Goal: Check status: Check status

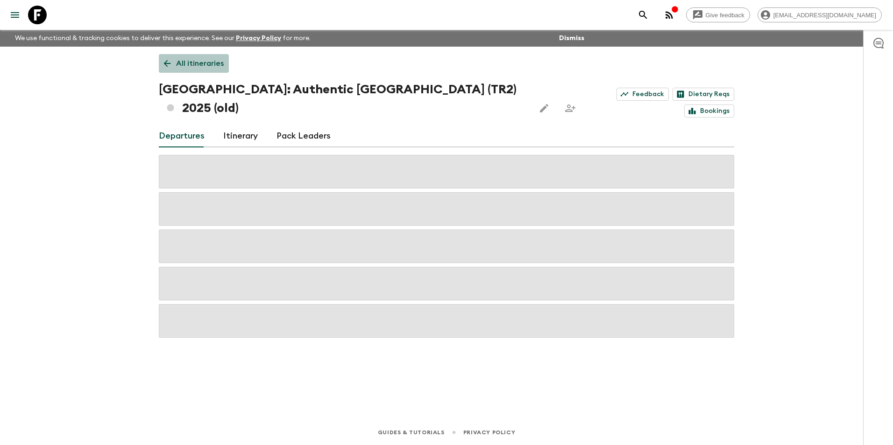
click at [169, 59] on icon at bounding box center [167, 63] width 10 height 10
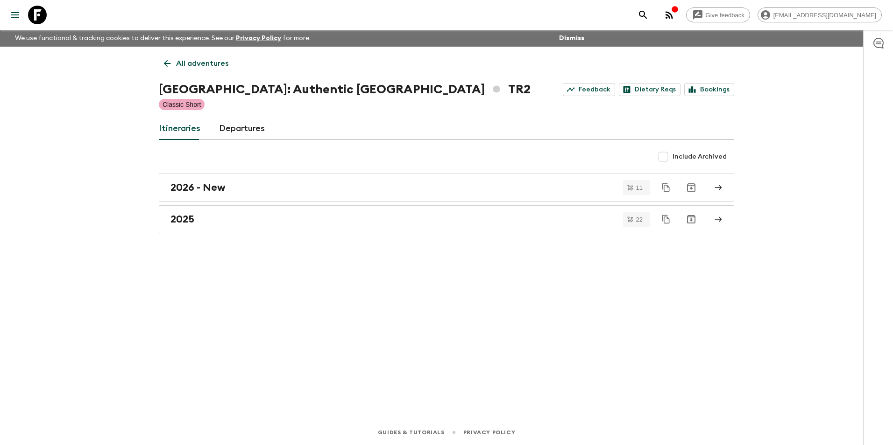
click at [169, 64] on icon at bounding box center [167, 63] width 10 height 10
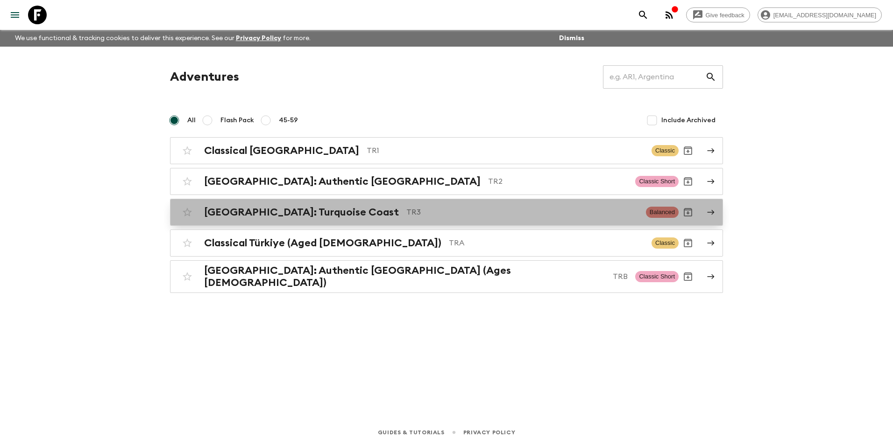
click at [240, 217] on h2 "[GEOGRAPHIC_DATA]: Turquoise Coast" at bounding box center [301, 212] width 195 height 12
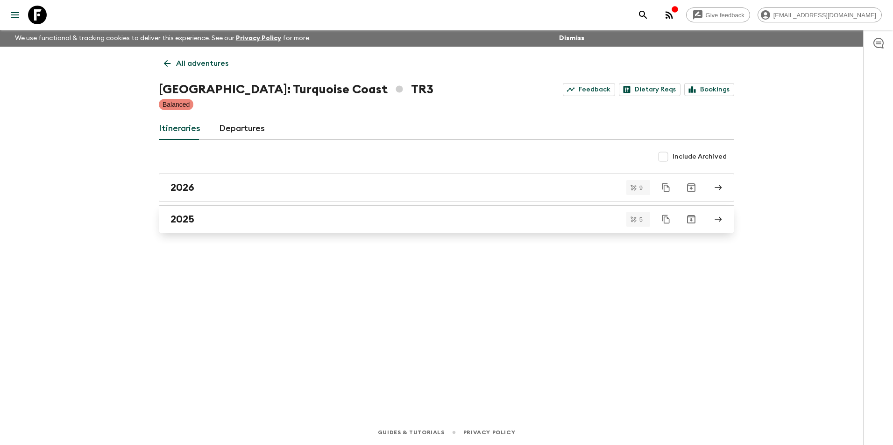
click at [222, 223] on div "2025" at bounding box center [437, 219] width 534 height 12
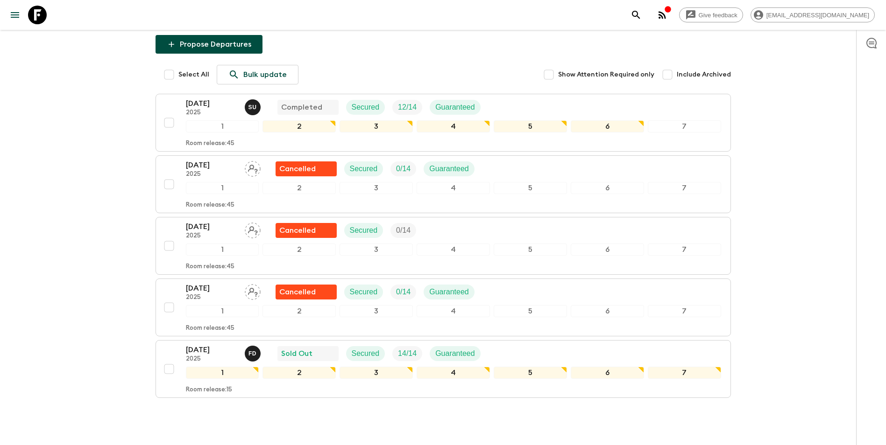
scroll to position [143, 0]
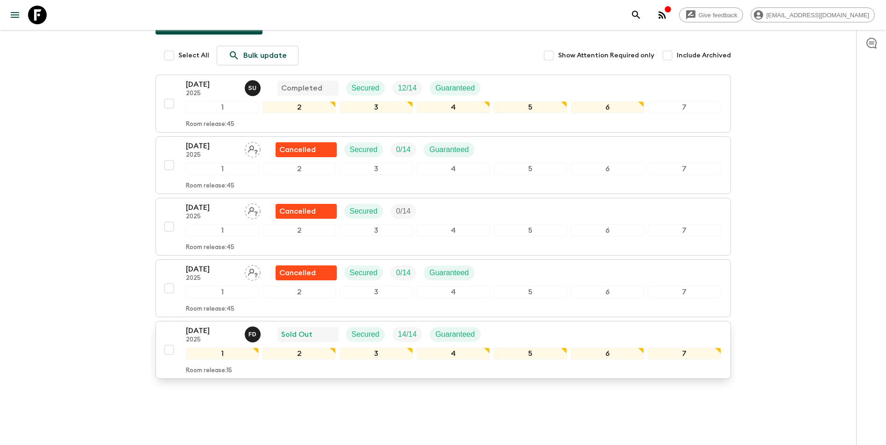
click at [507, 325] on div "[DATE] 2025 F D Sold Out Secured 14 / 14 Guaranteed" at bounding box center [453, 334] width 535 height 19
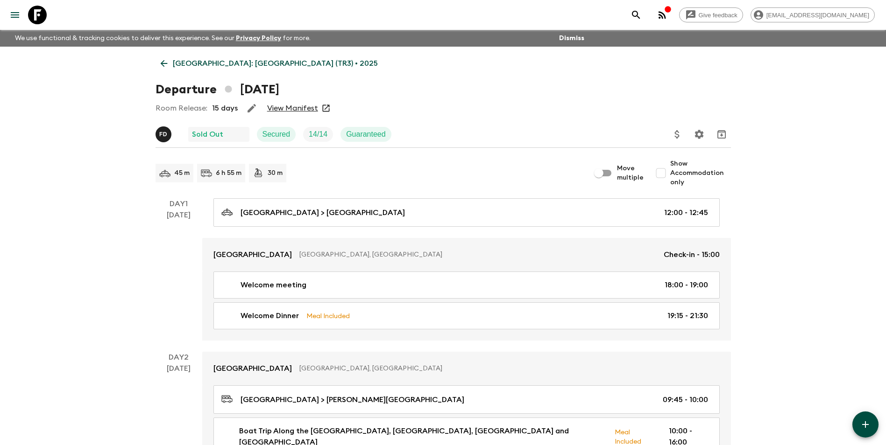
click at [286, 107] on link "View Manifest" at bounding box center [292, 108] width 51 height 9
